Goal: Navigation & Orientation: Find specific page/section

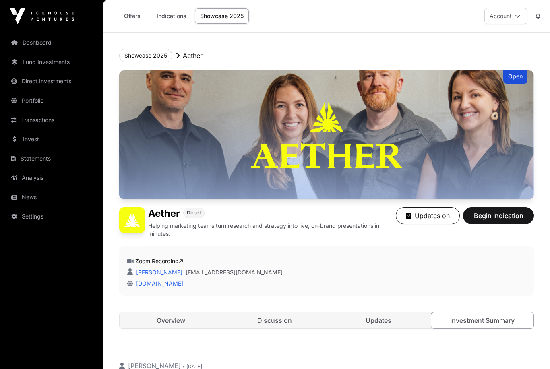
click at [38, 79] on link "Direct Investments" at bounding box center [51, 82] width 90 height 18
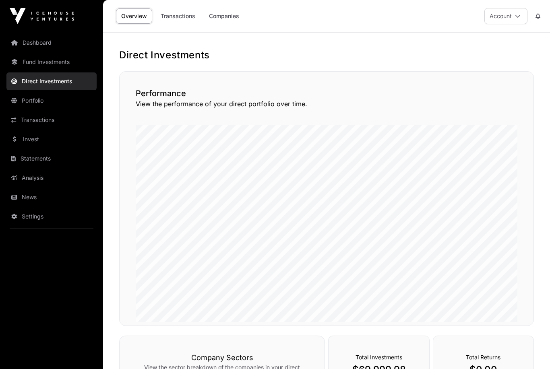
click at [220, 18] on link "Companies" at bounding box center [224, 15] width 41 height 15
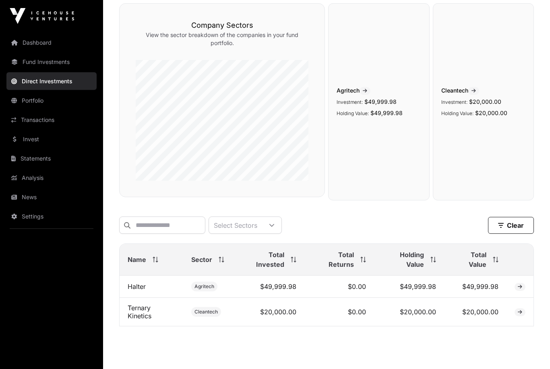
scroll to position [68, 0]
click at [39, 65] on link "Fund Investments" at bounding box center [51, 62] width 90 height 18
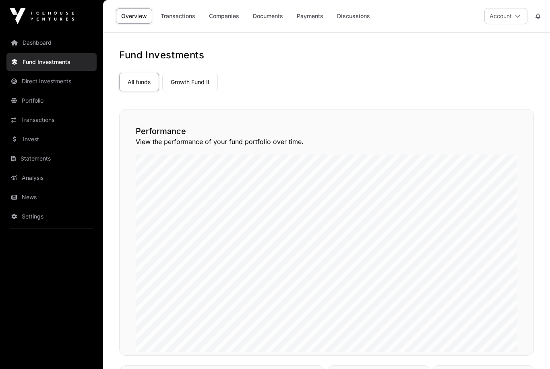
click at [515, 17] on icon at bounding box center [518, 16] width 6 height 6
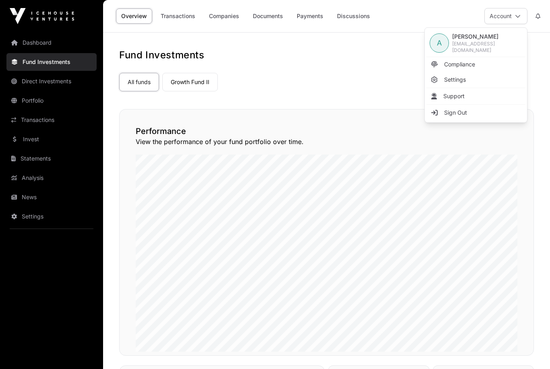
click at [468, 77] on link "Settings" at bounding box center [476, 80] width 99 height 15
